Goal: Transaction & Acquisition: Purchase product/service

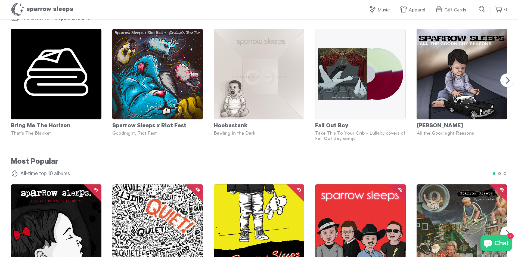
scroll to position [353, 0]
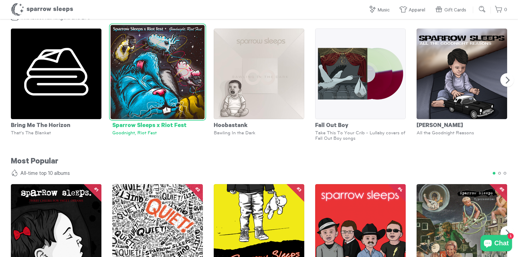
click at [158, 126] on div "Sparrow Sleeps x Riot Fest" at bounding box center [157, 124] width 91 height 11
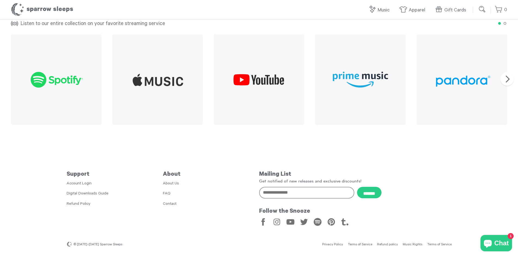
scroll to position [654, 0]
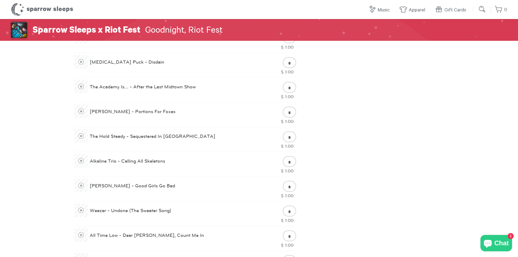
scroll to position [435, 0]
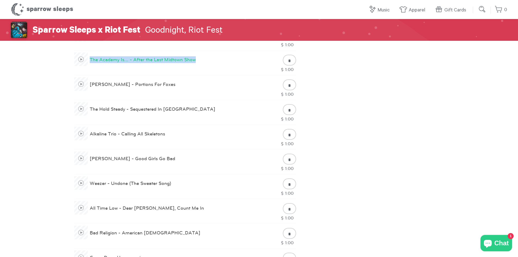
drag, startPoint x: 210, startPoint y: 60, endPoint x: 197, endPoint y: 61, distance: 12.2
click at [197, 61] on div "The Academy Is... - After the Last Midtown Show" at bounding box center [173, 63] width 198 height 22
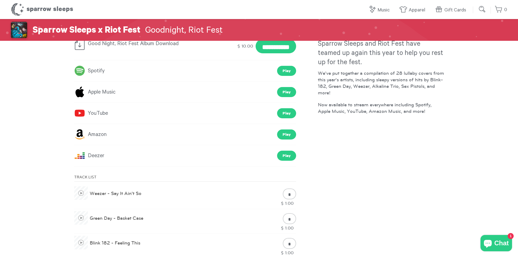
scroll to position [109, 0]
